Goal: Information Seeking & Learning: Find specific fact

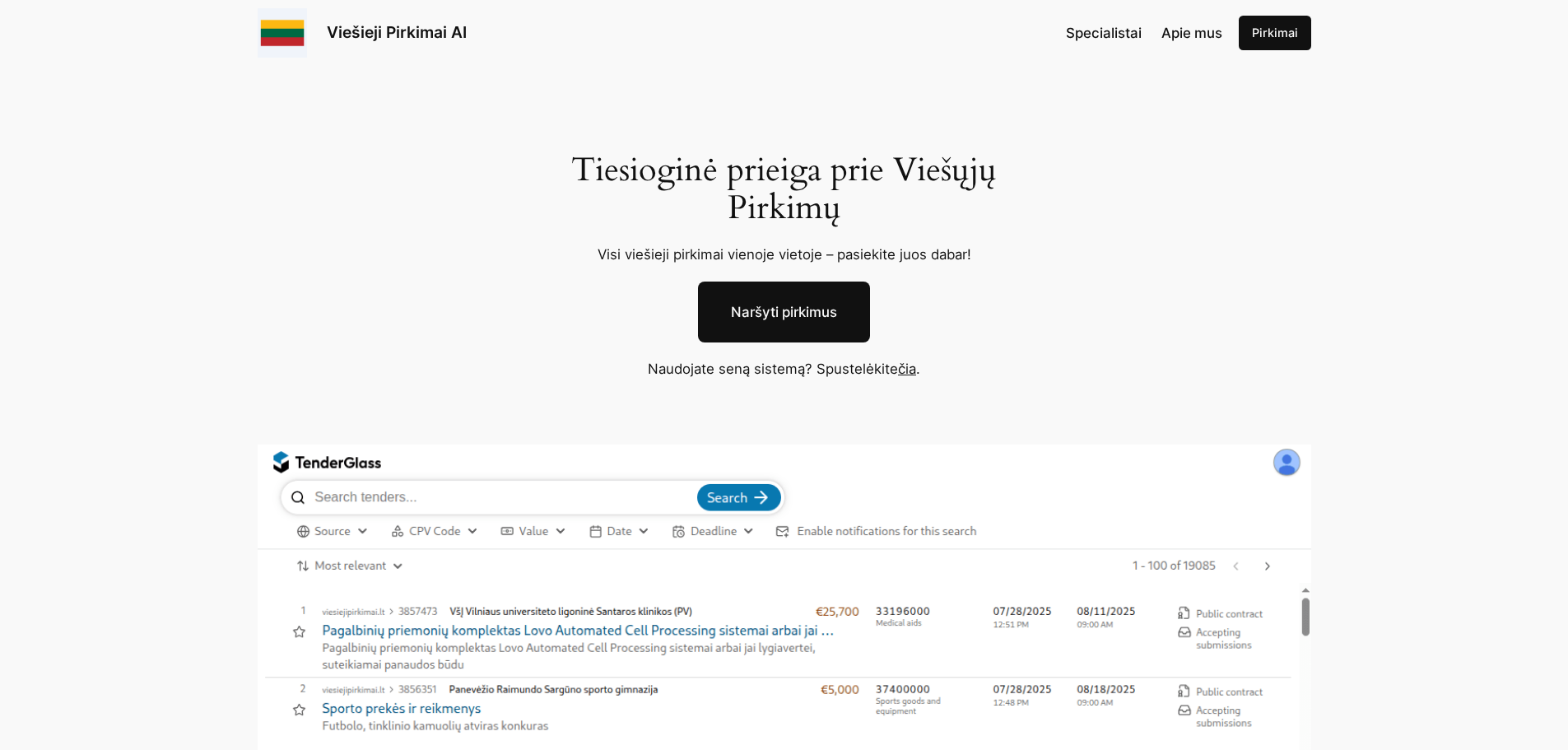
click at [906, 370] on link "čia" at bounding box center [908, 368] width 18 height 17
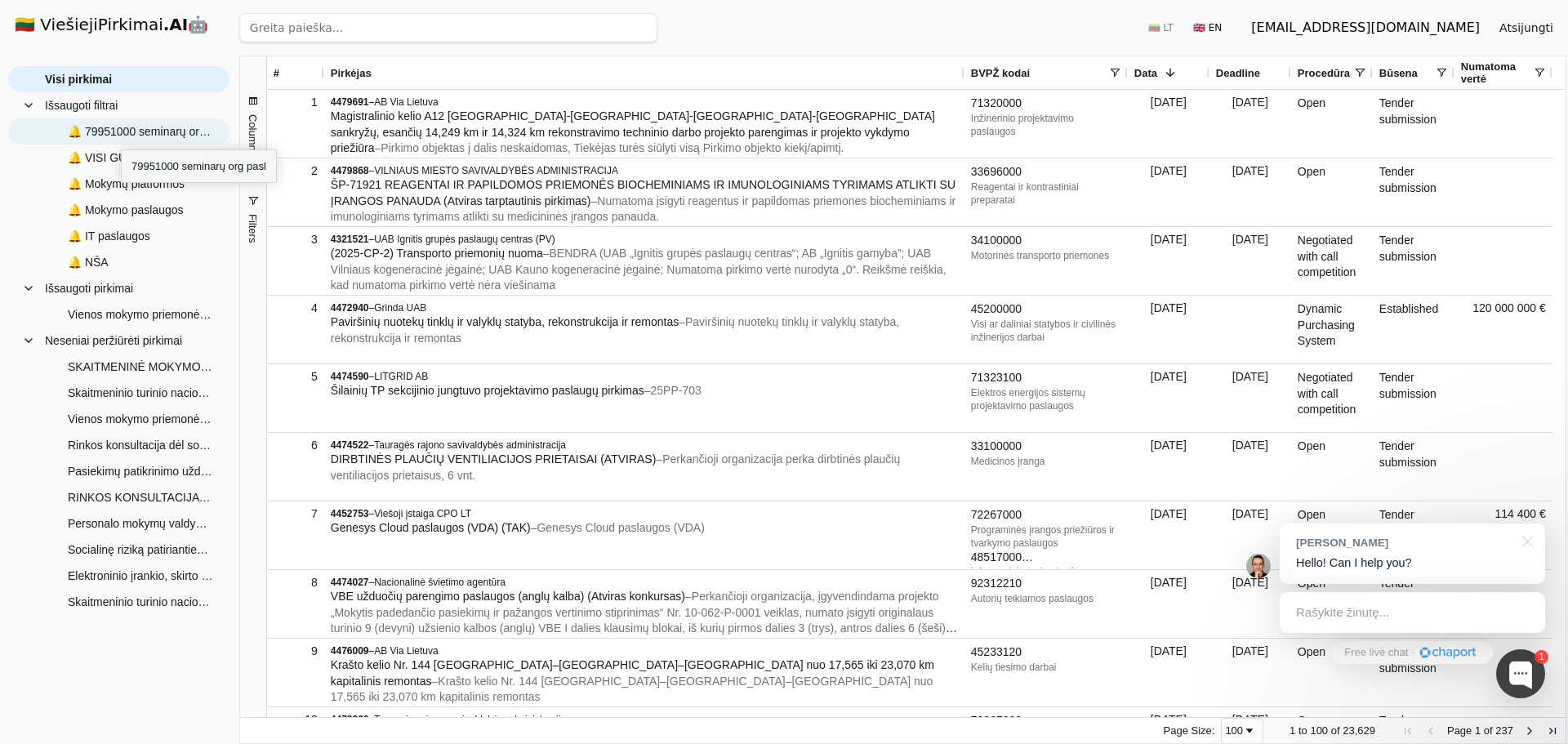
click at [120, 134] on span "🔔 79951000 seminarų org pasl" at bounding box center [140, 131] width 145 height 25
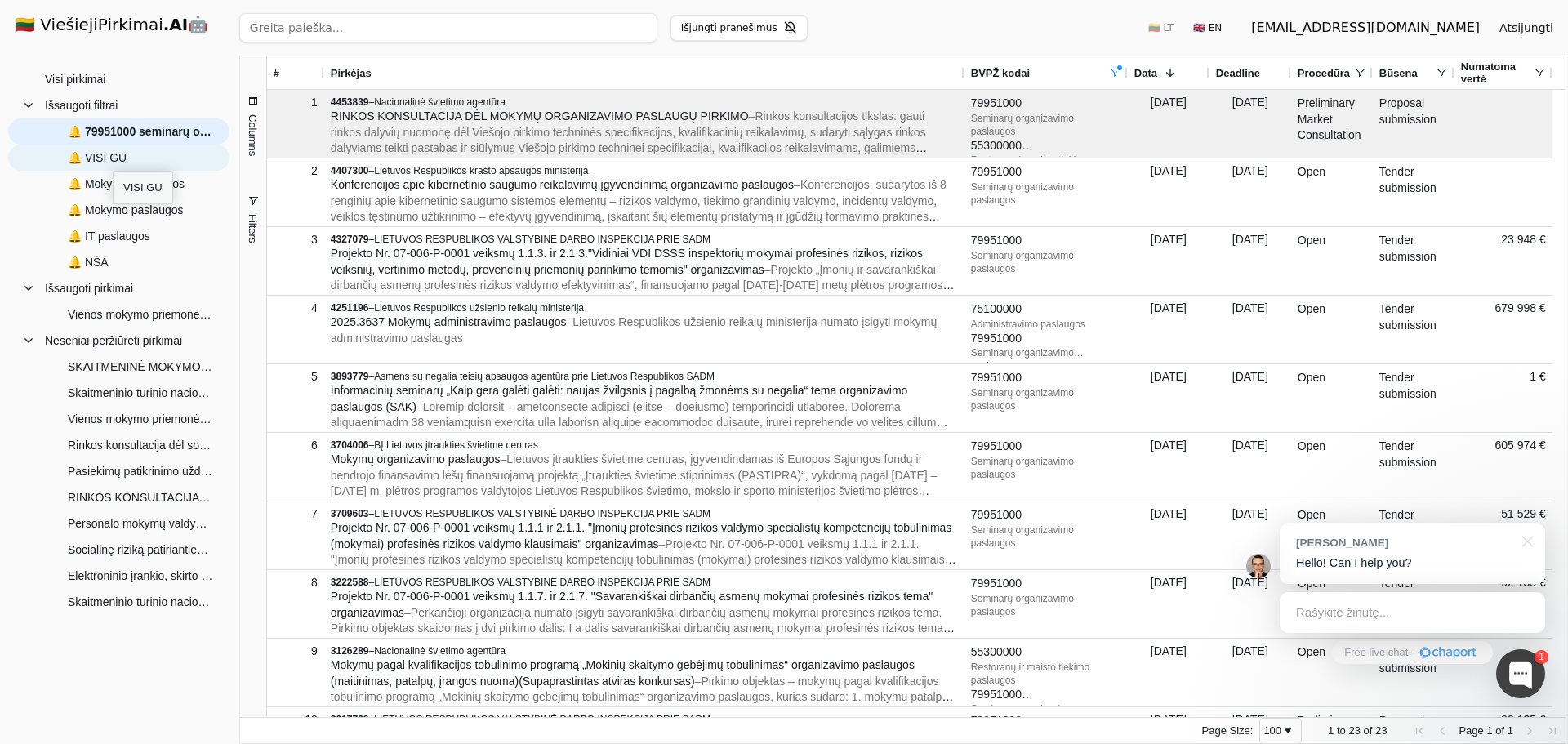
click at [113, 156] on span "🔔 VISI GU" at bounding box center [97, 158] width 59 height 25
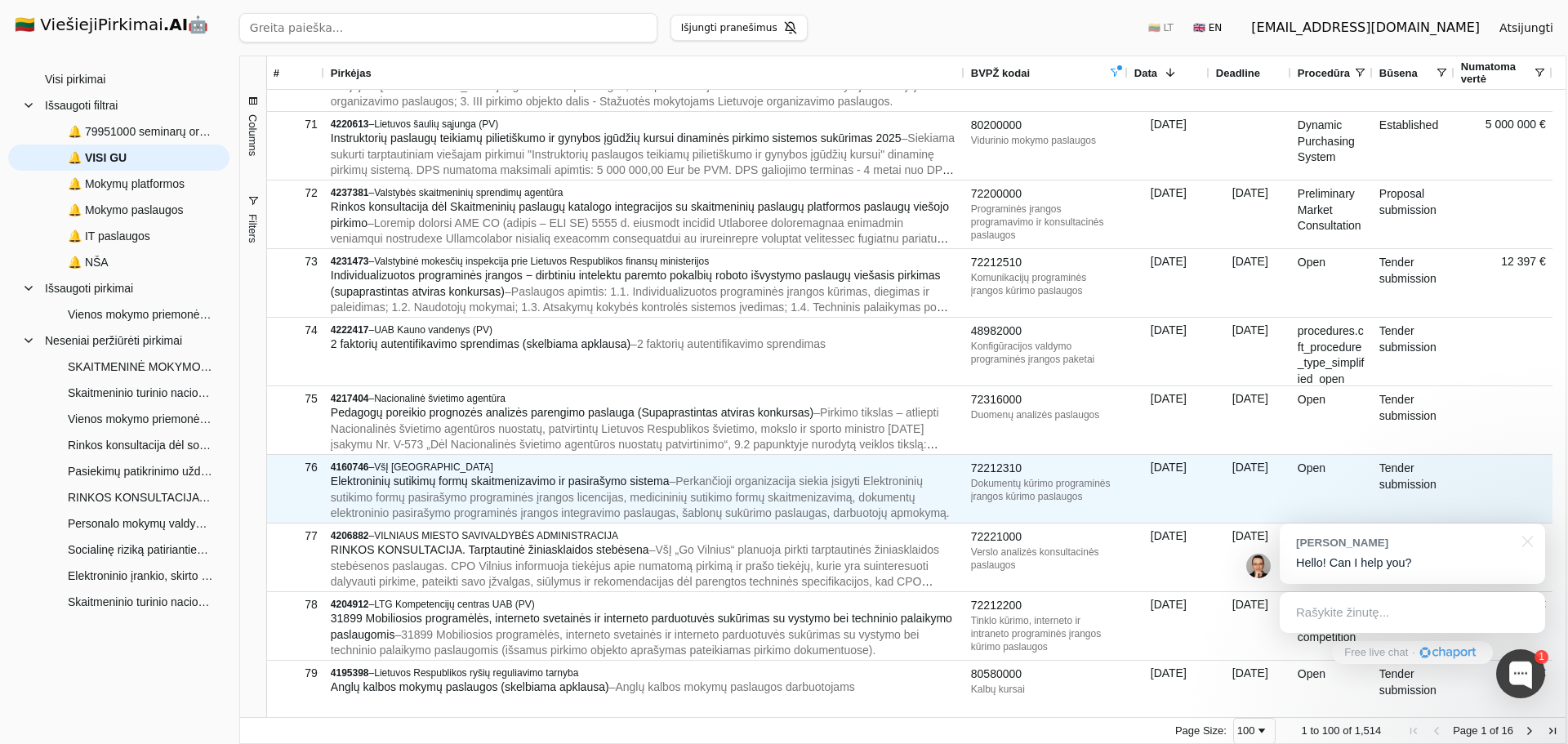
scroll to position [4777, 0]
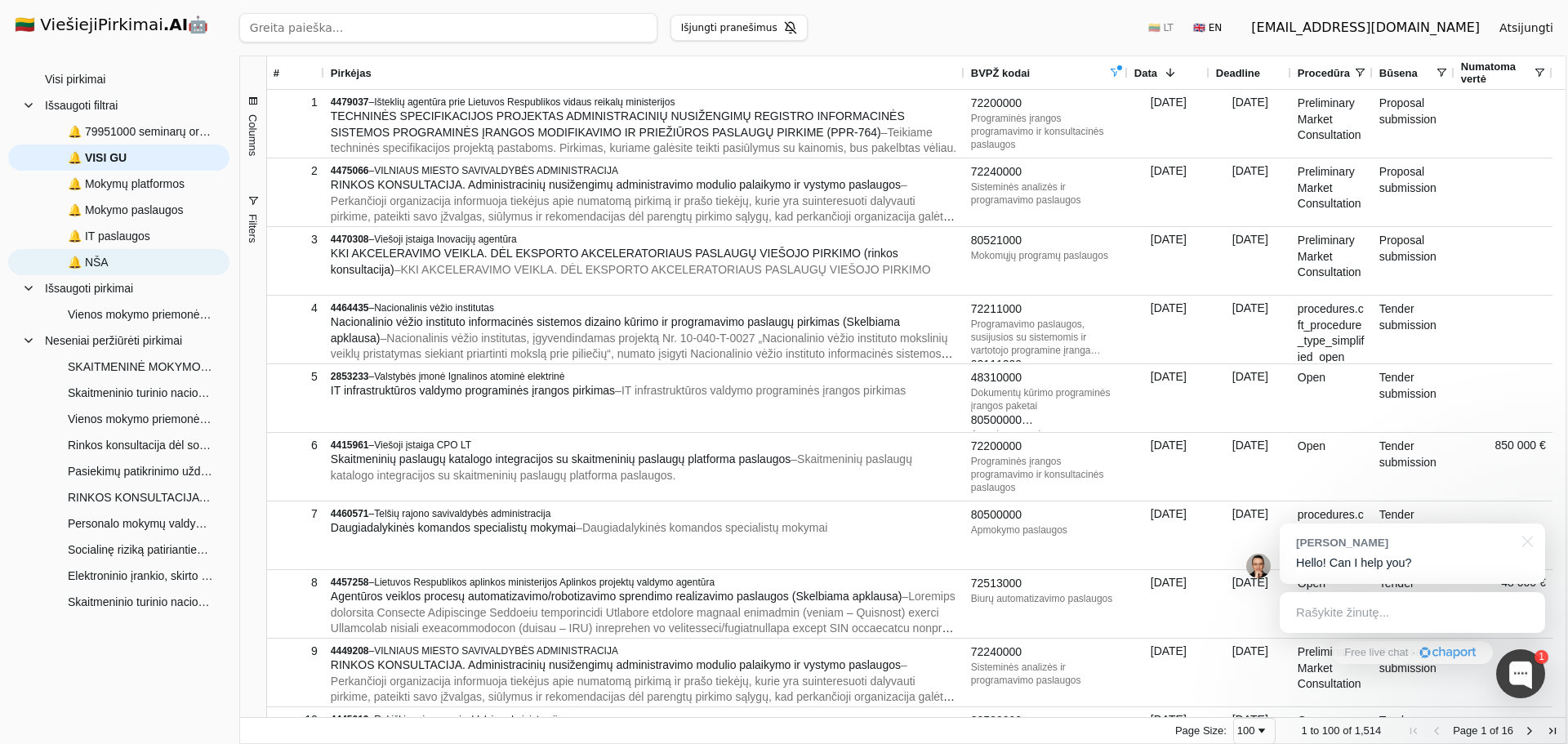
click at [106, 256] on span "🔔 NŠA" at bounding box center [87, 262] width 40 height 25
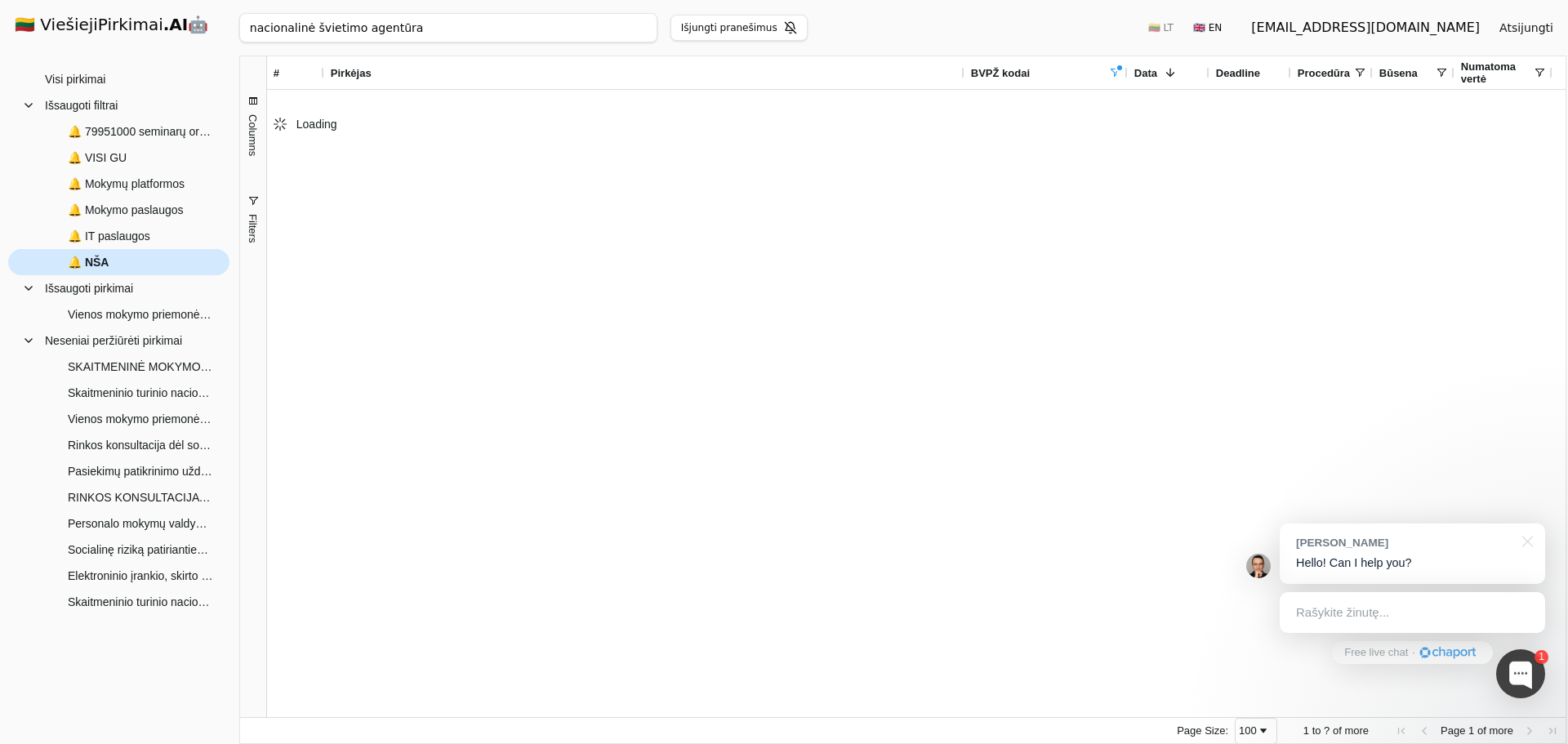
type input "nacionalinė švietimo agentūra"
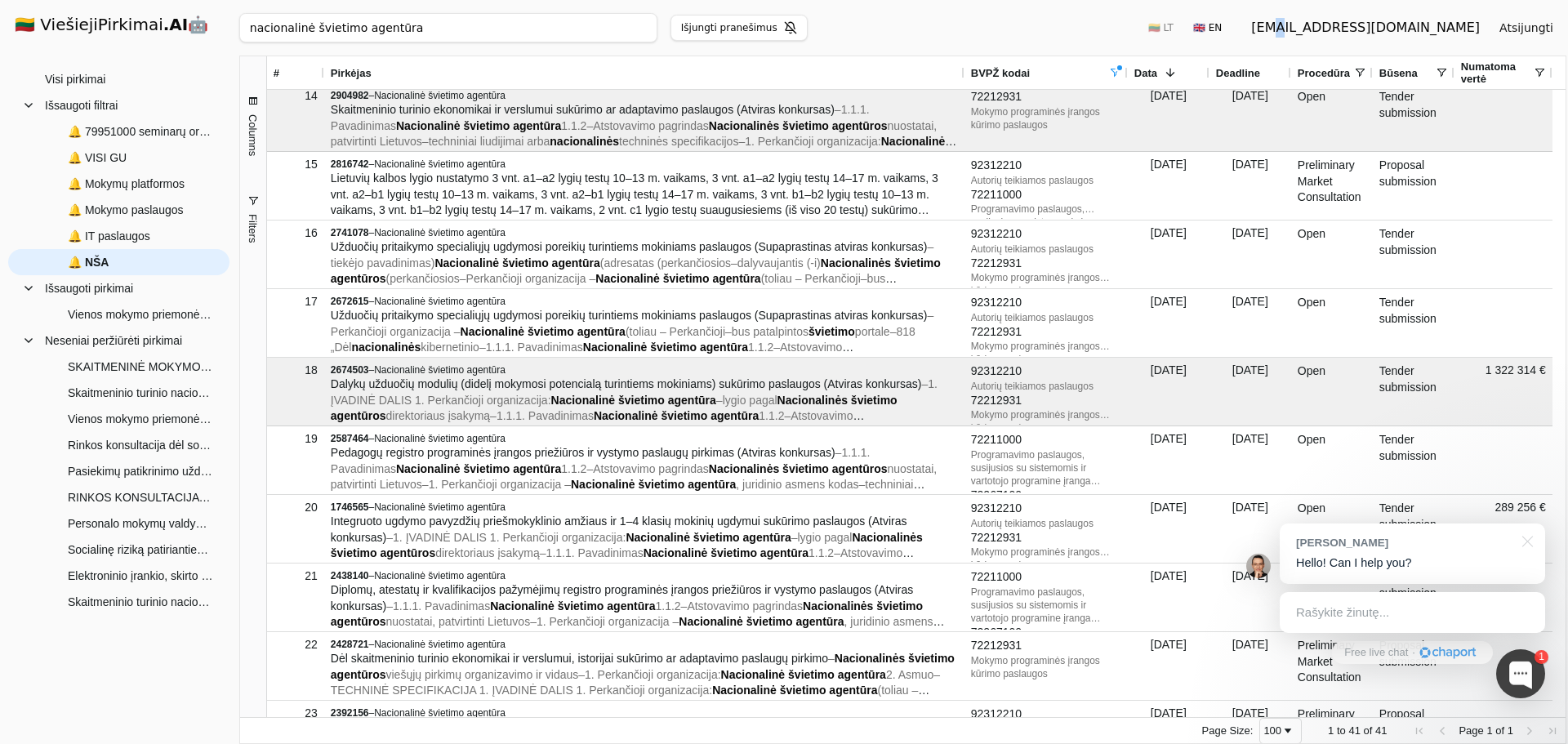
click at [1383, 30] on div "guviesieji@gmail.com" at bounding box center [1365, 28] width 229 height 20
click at [1397, 28] on div "guviesieji@gmail.com" at bounding box center [1365, 28] width 229 height 20
click at [1397, 27] on div "guviesieji@gmail.com" at bounding box center [1365, 28] width 229 height 20
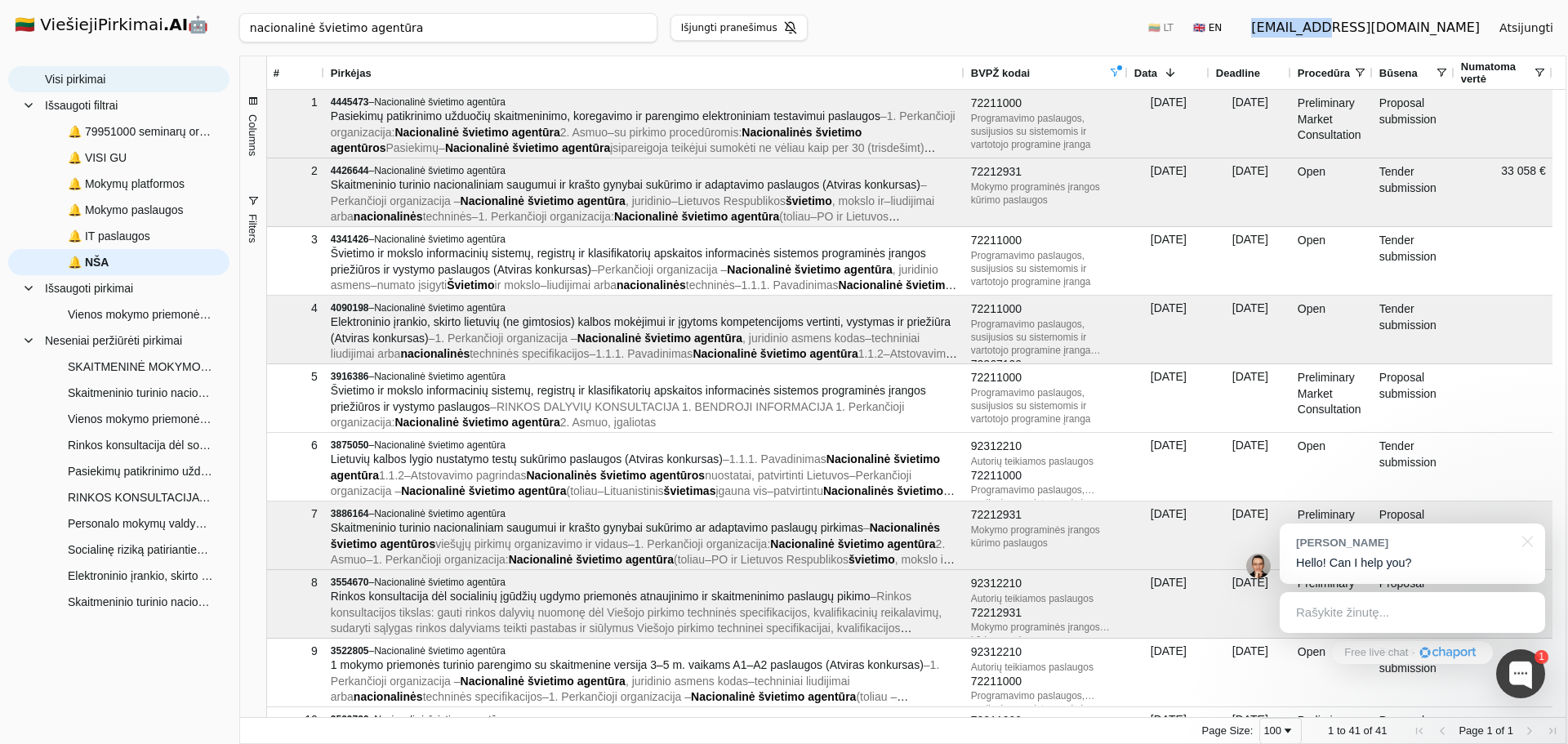
click at [90, 73] on span "Visi pirkimai" at bounding box center [74, 79] width 60 height 25
